Goal: Obtain resource: Obtain resource

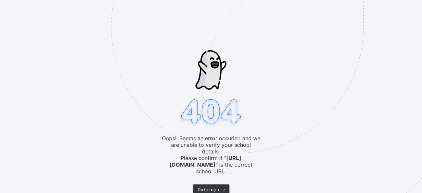
click at [211, 178] on img at bounding box center [283, 60] width 344 height 318
click at [206, 187] on span "Go to Login" at bounding box center [208, 189] width 21 height 5
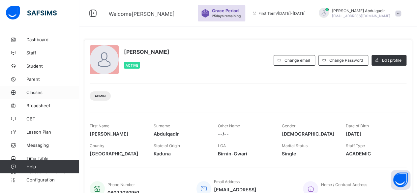
click at [39, 91] on span "Classes" at bounding box center [52, 92] width 53 height 5
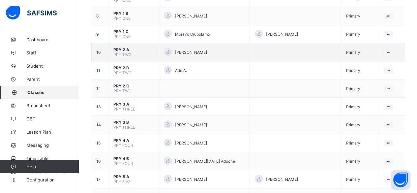
scroll to position [198, 0]
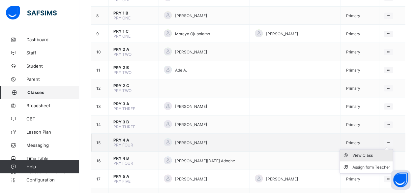
click at [367, 152] on div "View Class" at bounding box center [371, 155] width 38 height 7
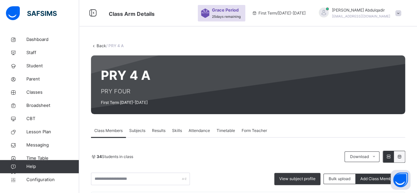
click at [99, 44] on link "Back" at bounding box center [101, 45] width 10 height 5
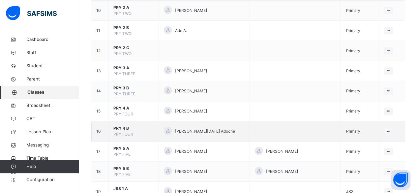
scroll to position [263, 0]
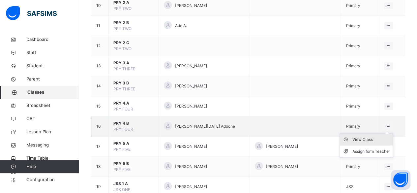
click at [368, 139] on div "View Class" at bounding box center [371, 139] width 38 height 7
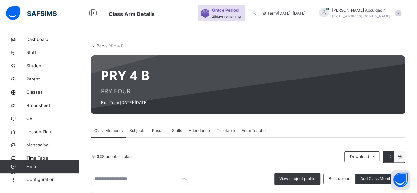
click at [99, 45] on link "Back" at bounding box center [101, 45] width 10 height 5
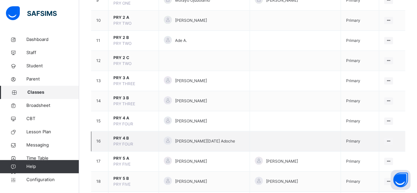
scroll to position [263, 0]
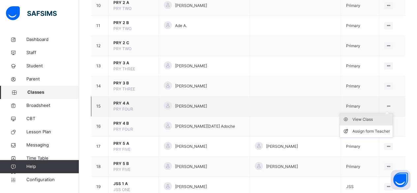
click at [380, 120] on div "View Class" at bounding box center [371, 119] width 38 height 7
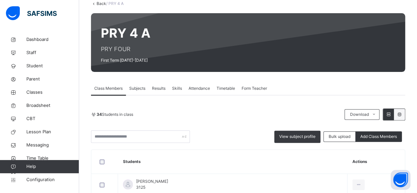
scroll to position [33, 0]
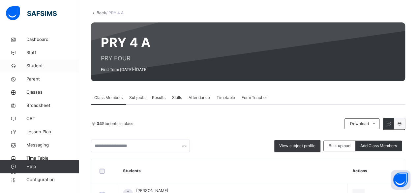
click at [39, 67] on span "Student" at bounding box center [52, 66] width 53 height 7
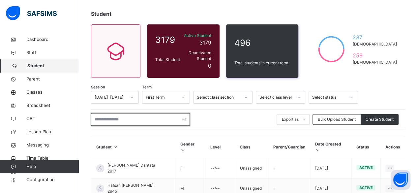
click at [119, 113] on input "text" at bounding box center [140, 119] width 99 height 13
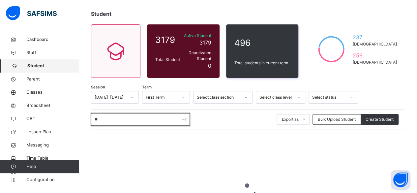
type input "*"
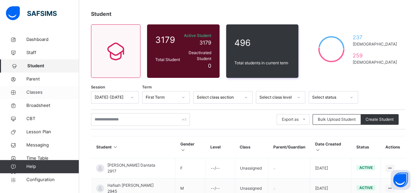
drag, startPoint x: 36, startPoint y: 93, endPoint x: 44, endPoint y: 98, distance: 9.8
click at [36, 93] on span "Classes" at bounding box center [52, 92] width 53 height 7
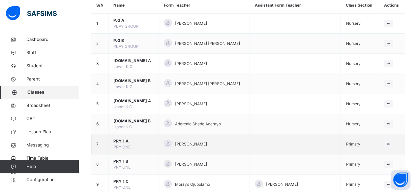
scroll to position [66, 0]
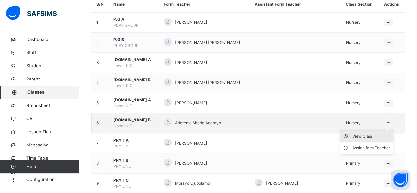
click at [370, 134] on div "View Class" at bounding box center [371, 136] width 38 height 7
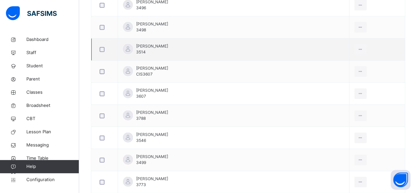
scroll to position [717, 0]
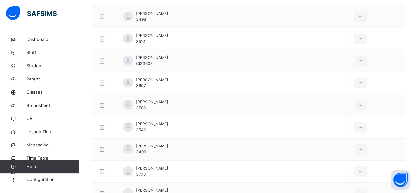
click at [0, 0] on div "Remove from Class" at bounding box center [0, 0] width 0 height 0
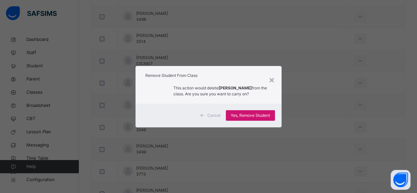
click at [261, 113] on span "Yes, Remove Student" at bounding box center [250, 115] width 39 height 6
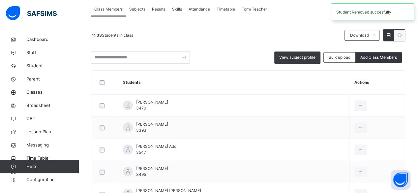
scroll to position [132, 0]
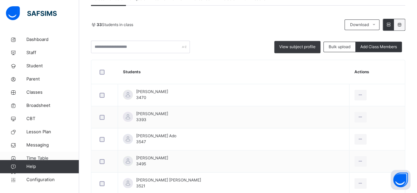
click at [3, 158] on icon at bounding box center [13, 158] width 26 height 5
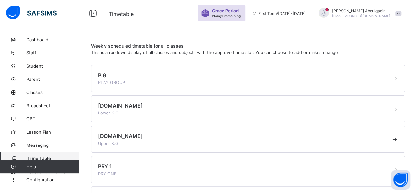
click at [197, 142] on div "[DOMAIN_NAME] Upper K.G" at bounding box center [244, 138] width 293 height 13
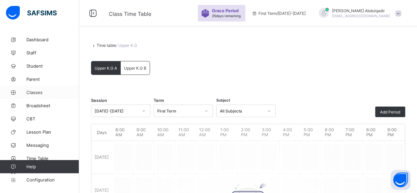
click at [36, 92] on span "Classes" at bounding box center [52, 92] width 53 height 5
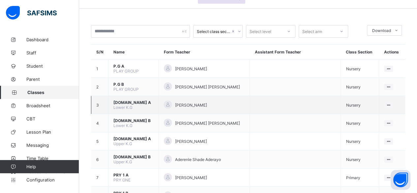
scroll to position [33, 0]
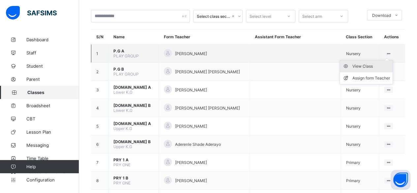
click at [378, 64] on div "View Class" at bounding box center [371, 66] width 38 height 7
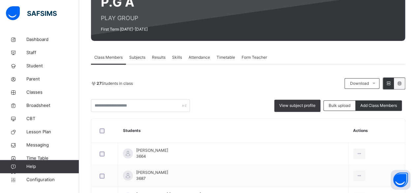
scroll to position [66, 0]
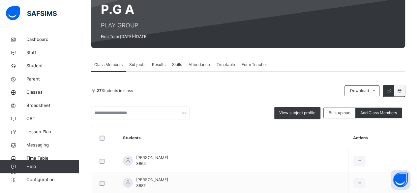
click at [135, 61] on div "Subjects" at bounding box center [137, 64] width 23 height 13
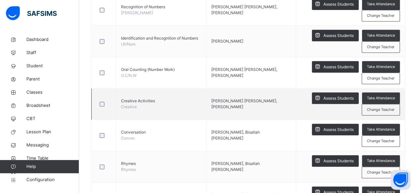
scroll to position [329, 0]
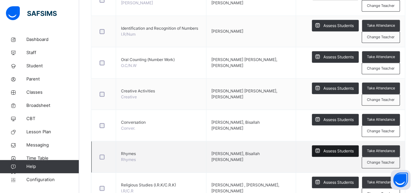
click at [340, 149] on span "Assess Students" at bounding box center [338, 151] width 30 height 6
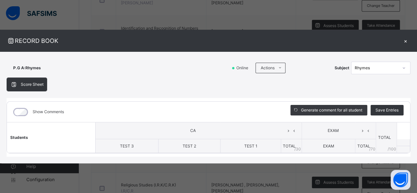
click at [407, 41] on div "×" at bounding box center [405, 40] width 10 height 9
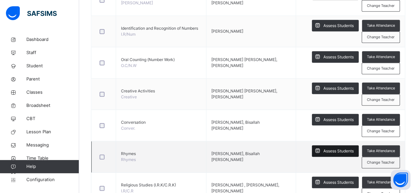
click at [331, 150] on span "Assess Students" at bounding box center [338, 151] width 30 height 6
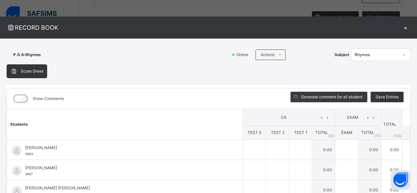
scroll to position [296, 0]
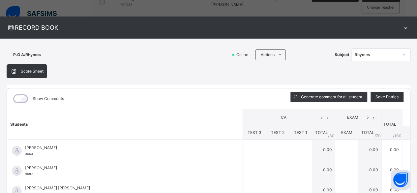
click at [401, 27] on div "×" at bounding box center [405, 27] width 10 height 9
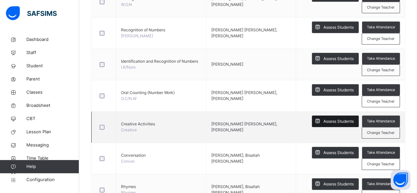
click at [332, 121] on span "Assess Students" at bounding box center [338, 121] width 30 height 6
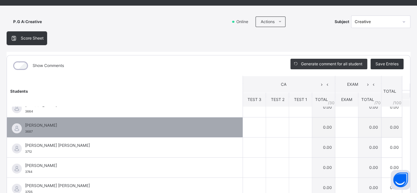
scroll to position [0, 0]
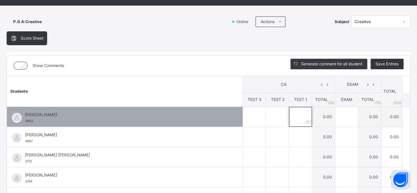
click at [294, 121] on div at bounding box center [300, 117] width 23 height 20
click at [274, 124] on div at bounding box center [277, 117] width 23 height 20
click at [245, 121] on input "text" at bounding box center [254, 117] width 23 height 20
click at [266, 119] on input "text" at bounding box center [277, 117] width 23 height 20
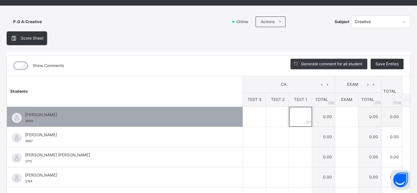
click at [289, 122] on input "text" at bounding box center [300, 117] width 23 height 20
click at [273, 116] on div at bounding box center [277, 117] width 23 height 20
click at [254, 117] on div at bounding box center [254, 117] width 23 height 20
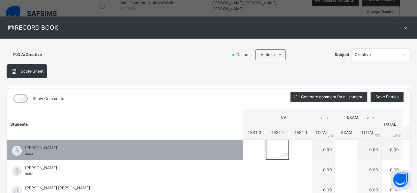
click at [279, 153] on div at bounding box center [277, 150] width 23 height 20
click at [289, 152] on input "text" at bounding box center [300, 150] width 23 height 20
click at [335, 156] on input "text" at bounding box center [346, 150] width 23 height 20
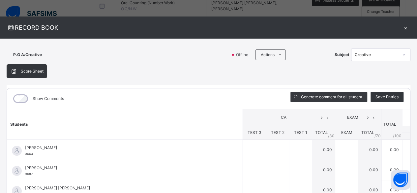
click at [36, 74] on div "Score Sheet" at bounding box center [27, 71] width 40 height 13
click at [23, 72] on span "Score Sheet" at bounding box center [32, 71] width 23 height 6
click at [13, 72] on icon at bounding box center [13, 71] width 7 height 7
click at [26, 71] on span "Score Sheet" at bounding box center [32, 71] width 23 height 6
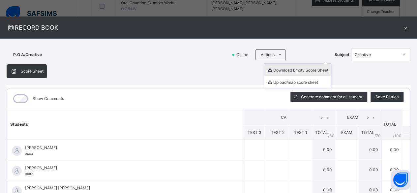
click at [294, 71] on li "Download Empty Score Sheet" at bounding box center [297, 70] width 67 height 12
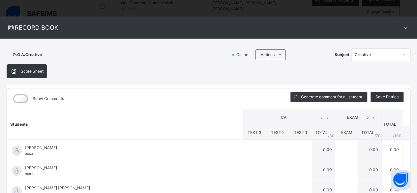
click at [402, 27] on div "×" at bounding box center [405, 27] width 10 height 9
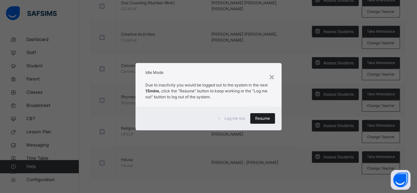
click at [270, 116] on div "Resume" at bounding box center [262, 118] width 25 height 11
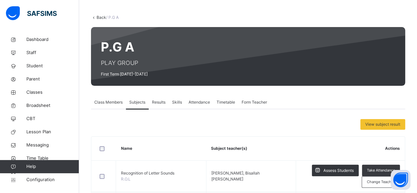
scroll to position [24, 0]
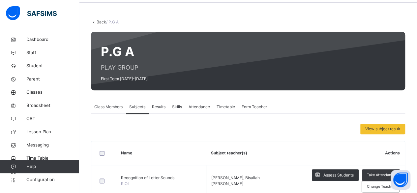
click at [99, 21] on link "Back" at bounding box center [101, 21] width 10 height 5
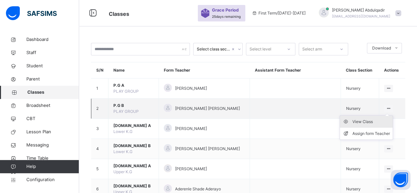
click at [371, 122] on div "View Class" at bounding box center [371, 121] width 38 height 7
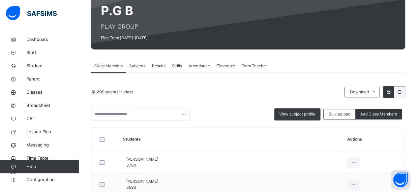
scroll to position [66, 0]
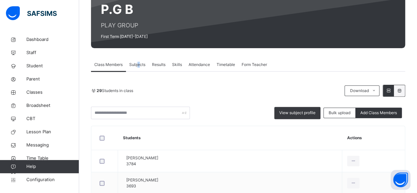
click at [139, 66] on span "Subjects" at bounding box center [137, 65] width 16 height 6
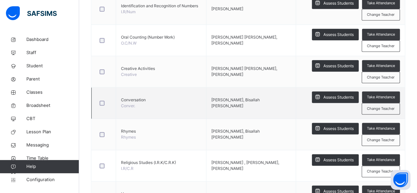
scroll to position [362, 0]
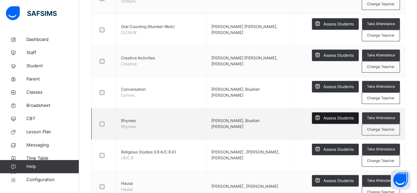
click at [338, 118] on span "Assess Students" at bounding box center [338, 118] width 30 height 6
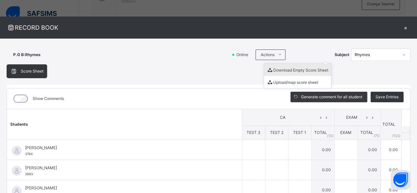
click at [285, 69] on li "Download Empty Score Sheet" at bounding box center [297, 70] width 67 height 12
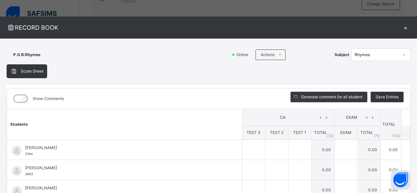
click at [400, 28] on div "×" at bounding box center [405, 27] width 10 height 9
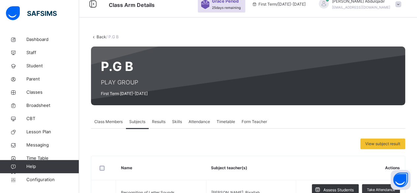
scroll to position [0, 0]
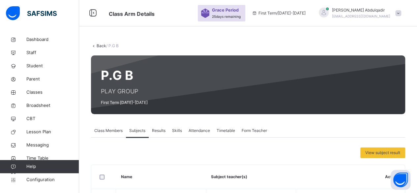
click at [100, 46] on link "Back" at bounding box center [101, 45] width 10 height 5
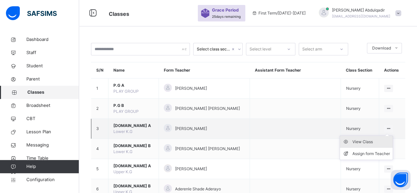
click at [370, 145] on li "View Class" at bounding box center [366, 142] width 53 height 12
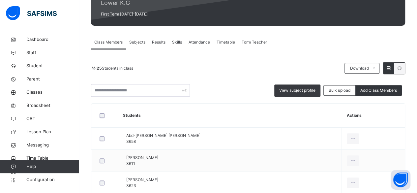
scroll to position [99, 0]
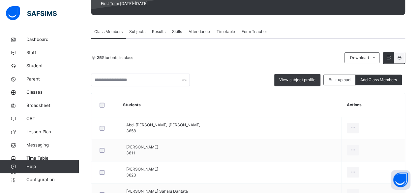
click at [144, 33] on span "Subjects" at bounding box center [137, 32] width 16 height 6
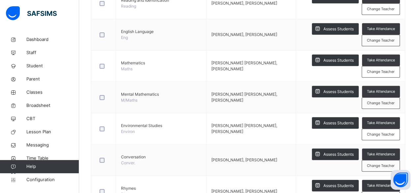
scroll to position [296, 0]
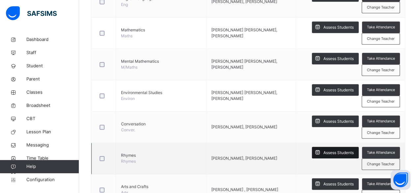
click at [338, 152] on span "Assess Students" at bounding box center [338, 153] width 30 height 6
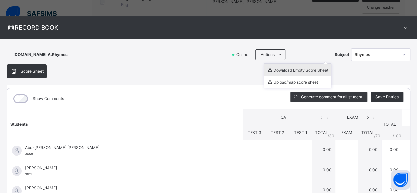
click at [279, 71] on li "Download Empty Score Sheet" at bounding box center [297, 70] width 67 height 12
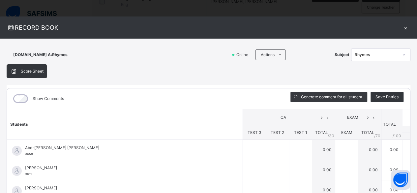
click at [403, 26] on div "×" at bounding box center [405, 27] width 10 height 9
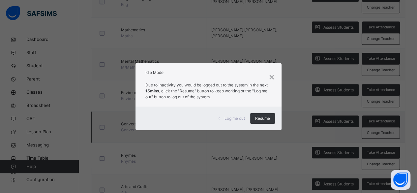
click at [260, 117] on span "Resume" at bounding box center [262, 118] width 15 height 6
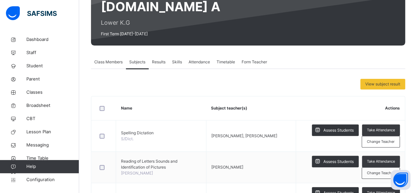
scroll to position [33, 0]
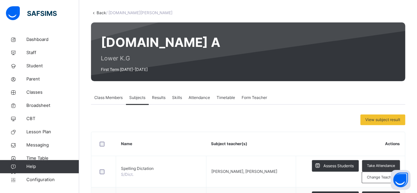
click at [97, 11] on link "Back" at bounding box center [101, 12] width 10 height 5
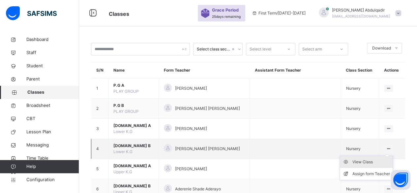
click at [371, 159] on div "View Class" at bounding box center [371, 161] width 38 height 7
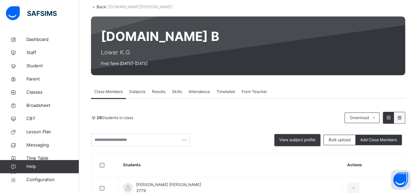
scroll to position [33, 0]
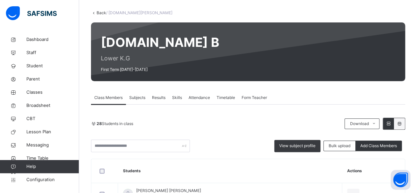
click at [141, 99] on span "Subjects" at bounding box center [137, 98] width 16 height 6
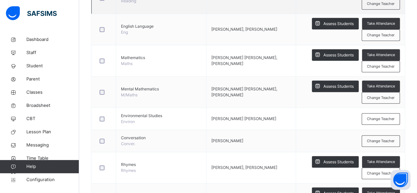
scroll to position [296, 0]
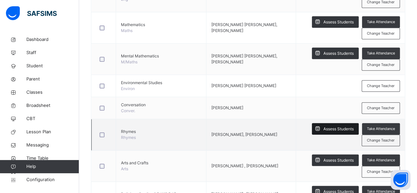
click at [333, 126] on span "Assess Students" at bounding box center [338, 129] width 30 height 6
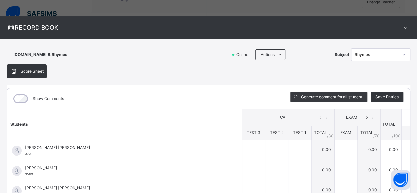
scroll to position [33, 0]
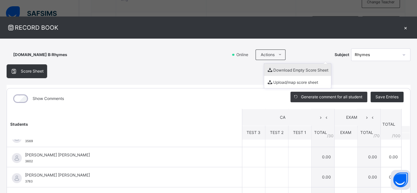
click at [277, 71] on li "Download Empty Score Sheet" at bounding box center [297, 70] width 67 height 12
click at [281, 69] on li "Download Empty Score Sheet" at bounding box center [297, 70] width 67 height 12
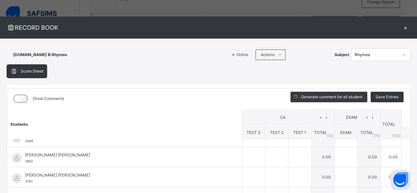
drag, startPoint x: 400, startPoint y: 25, endPoint x: 391, endPoint y: 42, distance: 19.2
click at [400, 25] on div "×" at bounding box center [405, 27] width 10 height 9
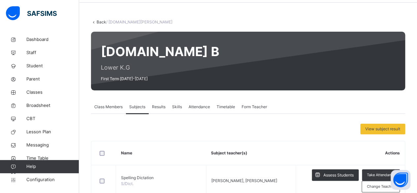
scroll to position [0, 0]
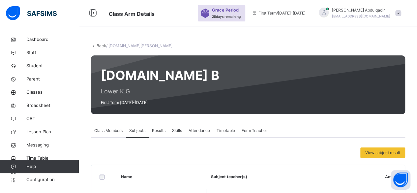
click at [101, 45] on link "Back" at bounding box center [101, 45] width 10 height 5
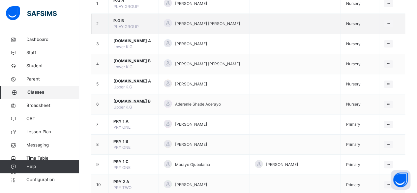
scroll to position [99, 0]
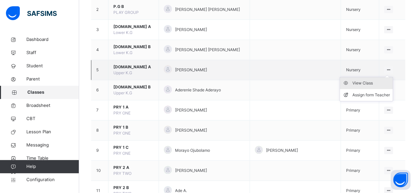
click at [372, 82] on div "View Class" at bounding box center [371, 83] width 38 height 7
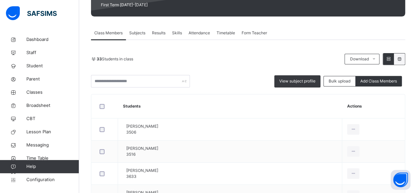
scroll to position [99, 0]
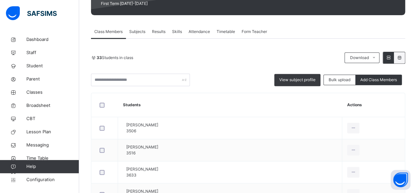
click at [142, 32] on span "Subjects" at bounding box center [137, 32] width 16 height 6
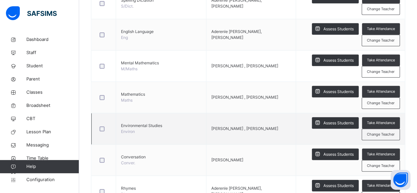
scroll to position [296, 0]
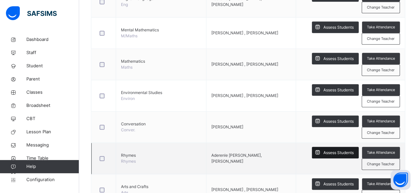
click at [327, 151] on span "Assess Students" at bounding box center [338, 153] width 30 height 6
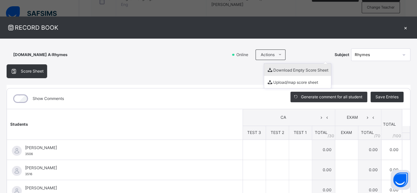
click at [282, 68] on li "Download Empty Score Sheet" at bounding box center [297, 70] width 67 height 12
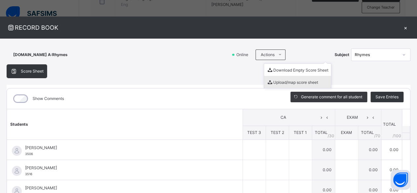
scroll to position [33, 0]
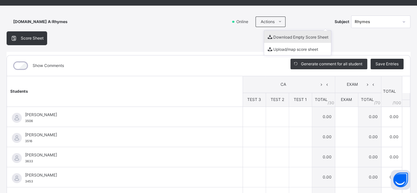
click at [278, 36] on li "Download Empty Score Sheet" at bounding box center [297, 37] width 67 height 12
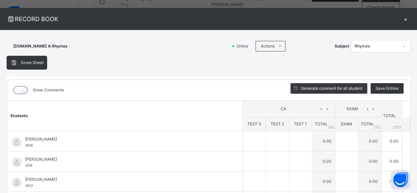
scroll to position [0, 0]
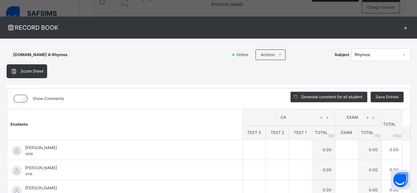
click at [403, 28] on div "×" at bounding box center [405, 27] width 10 height 9
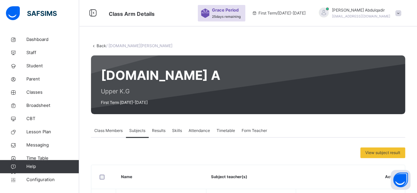
click at [97, 43] on link "Back" at bounding box center [101, 45] width 10 height 5
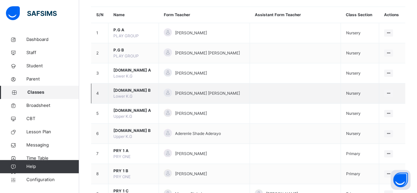
scroll to position [66, 0]
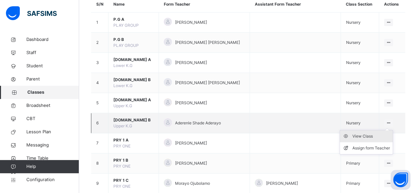
click at [367, 138] on div "View Class" at bounding box center [371, 136] width 38 height 7
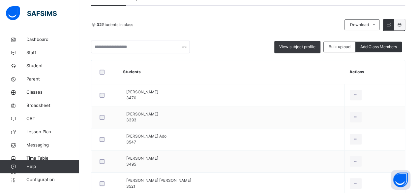
scroll to position [99, 0]
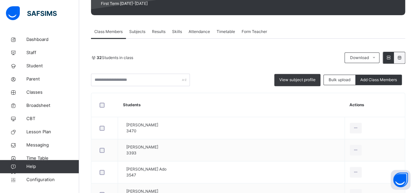
click at [143, 32] on span "Subjects" at bounding box center [137, 32] width 16 height 6
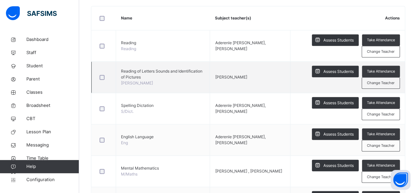
scroll to position [165, 0]
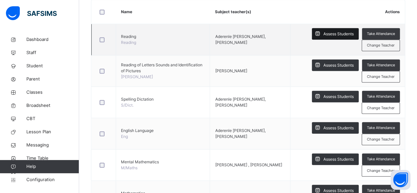
click at [329, 34] on span "Assess Students" at bounding box center [338, 34] width 30 height 6
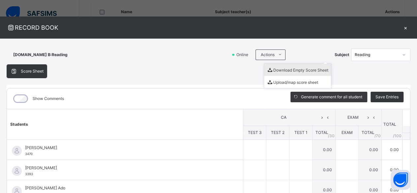
click at [285, 69] on li "Download Empty Score Sheet" at bounding box center [297, 70] width 67 height 12
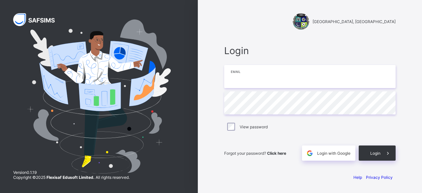
click at [281, 75] on input "email" at bounding box center [309, 76] width 171 height 23
type input "**********"
